Goal: Book appointment/travel/reservation

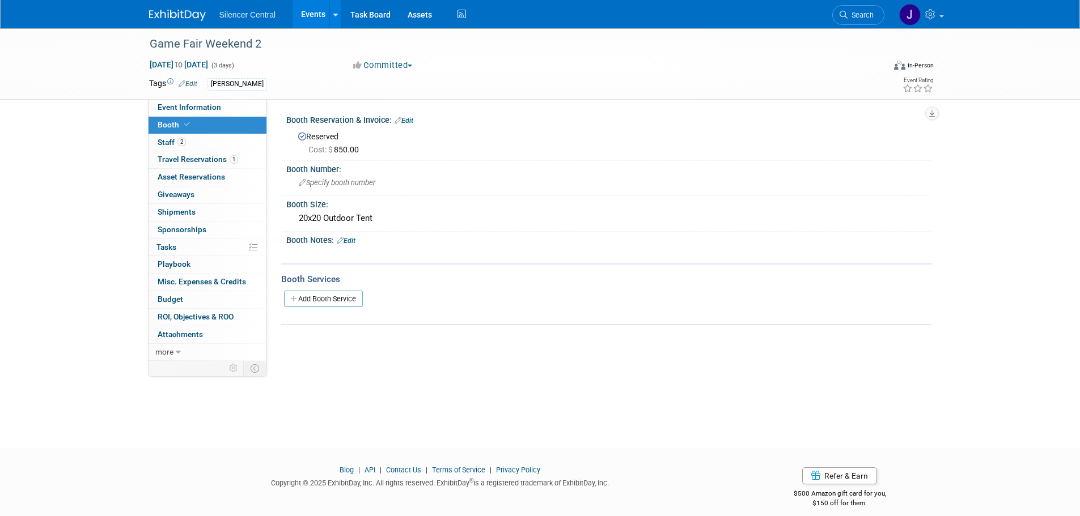
click at [175, 13] on img at bounding box center [177, 15] width 57 height 11
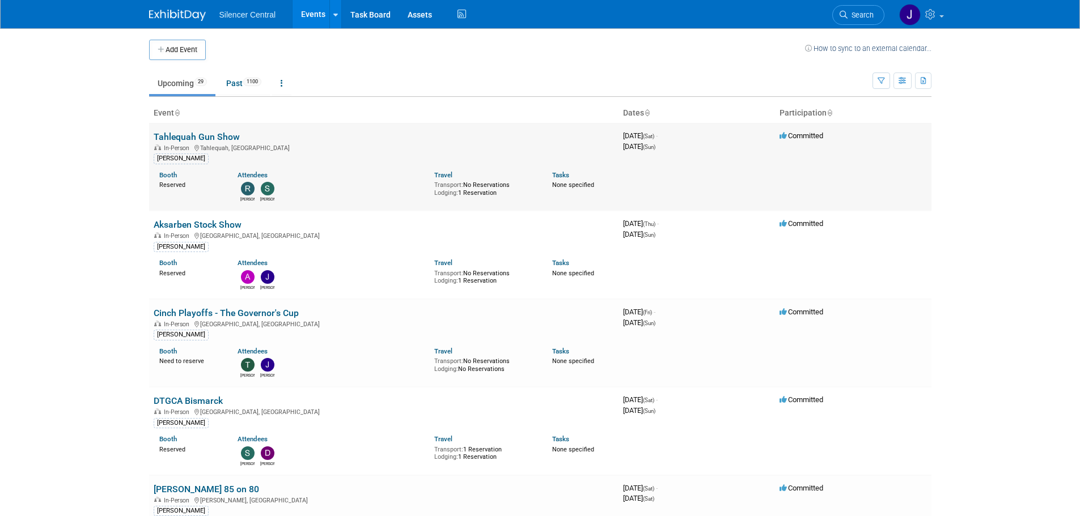
click at [212, 130] on td "Tahlequah Gun Show In-Person [GEOGRAPHIC_DATA], OK [PERSON_NAME] Booth Reserved…" at bounding box center [383, 167] width 469 height 88
click at [211, 137] on link "Tahlequah Gun Show" at bounding box center [197, 136] width 86 height 11
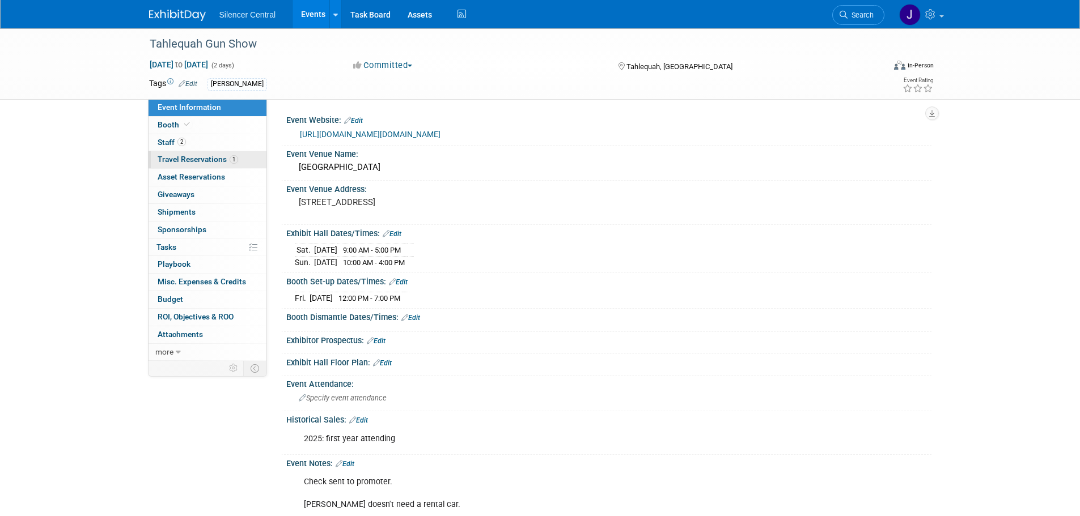
click at [196, 155] on span "Travel Reservations 1" at bounding box center [198, 159] width 80 height 9
